Goal: Task Accomplishment & Management: Use online tool/utility

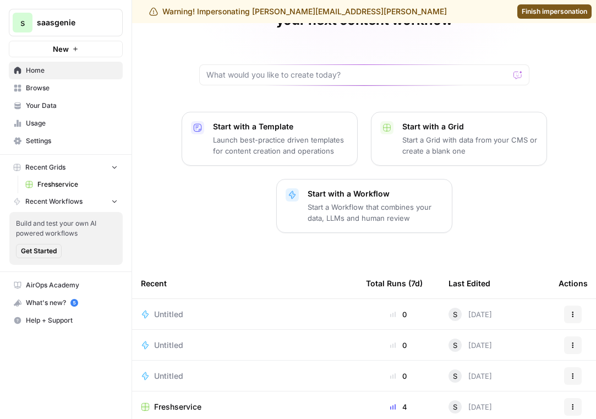
scroll to position [104, 0]
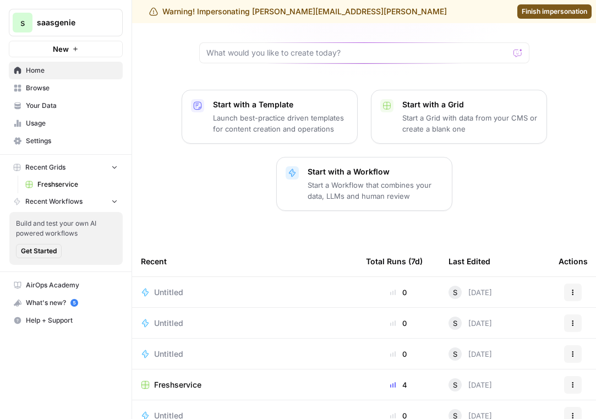
click at [167, 379] on span "Freshservice" at bounding box center [177, 384] width 47 height 11
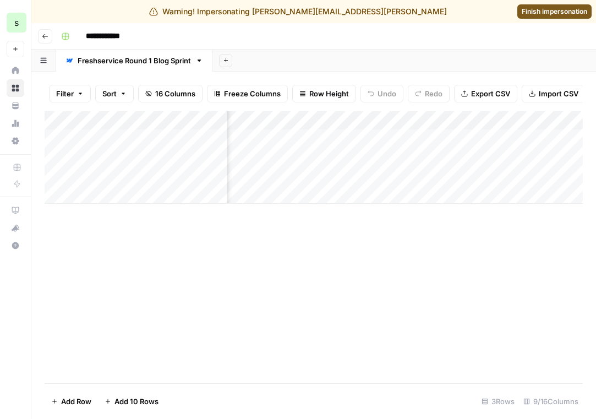
scroll to position [0, 738]
click at [345, 122] on div "Add Column" at bounding box center [314, 157] width 539 height 93
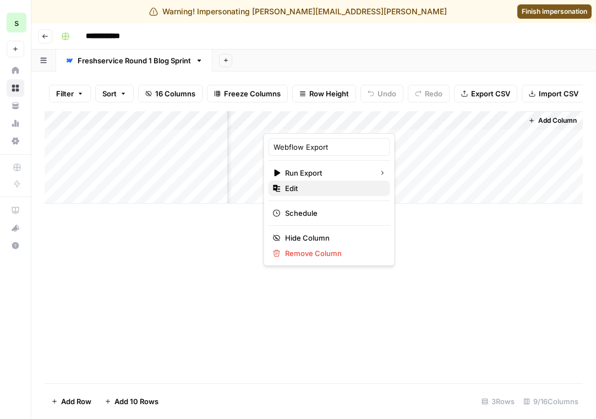
click at [324, 191] on span "Edit" at bounding box center [333, 188] width 96 height 11
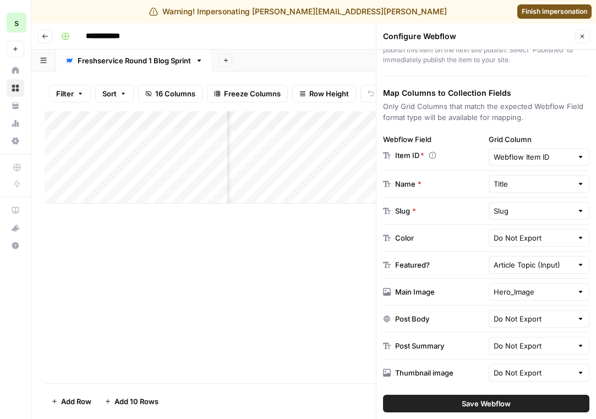
scroll to position [0, 430]
click at [310, 122] on div "Add Column" at bounding box center [314, 157] width 539 height 93
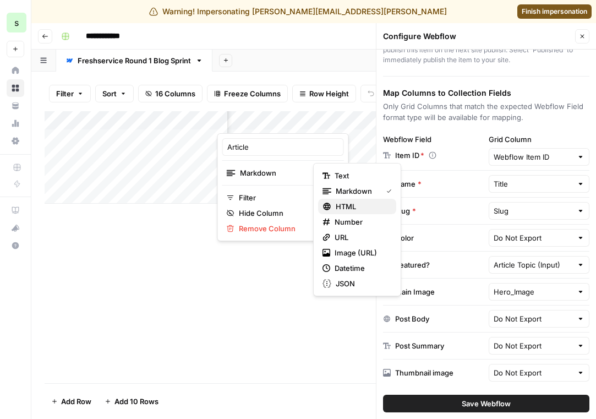
click at [386, 207] on span "HTML" at bounding box center [362, 206] width 52 height 11
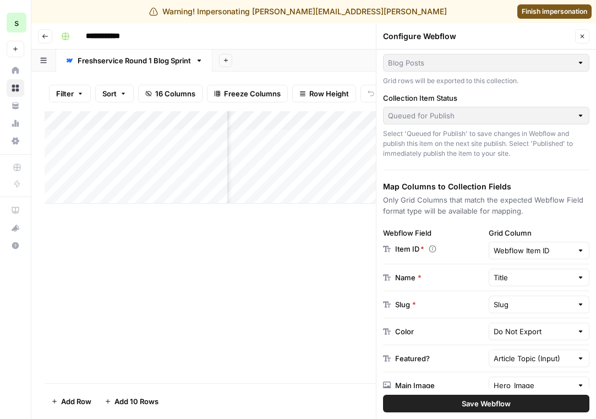
scroll to position [0, 0]
